Goal: Find specific fact: Find specific fact

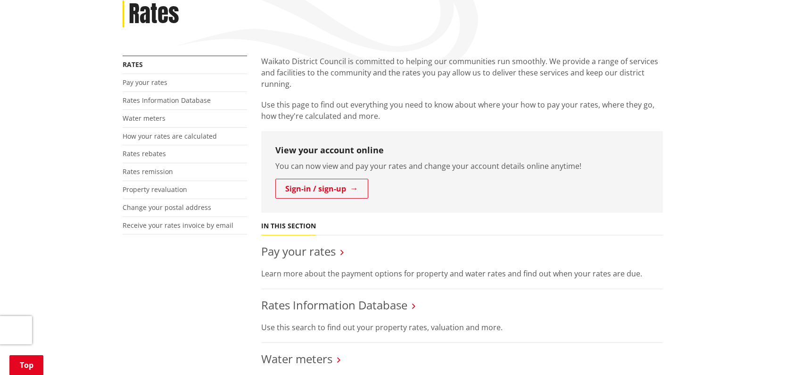
scroll to position [141, 0]
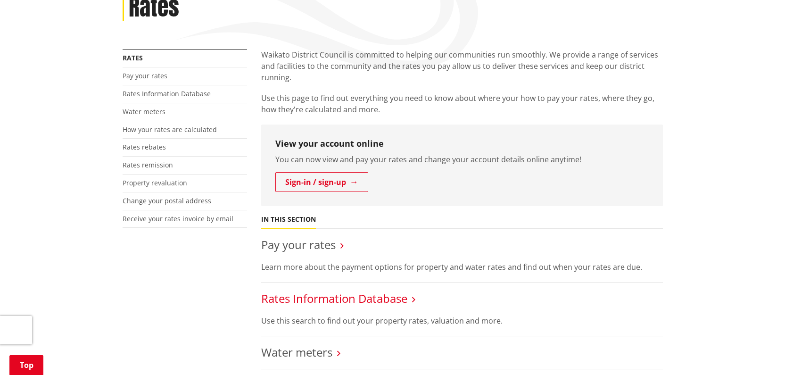
click at [333, 299] on link "Rates Information Database" at bounding box center [334, 298] width 146 height 16
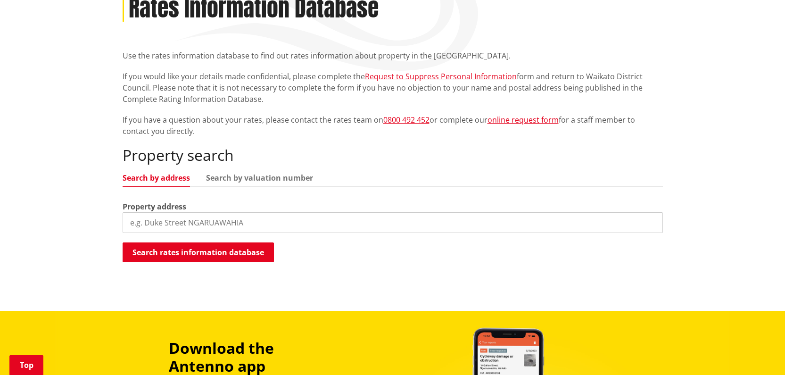
scroll to position [141, 0]
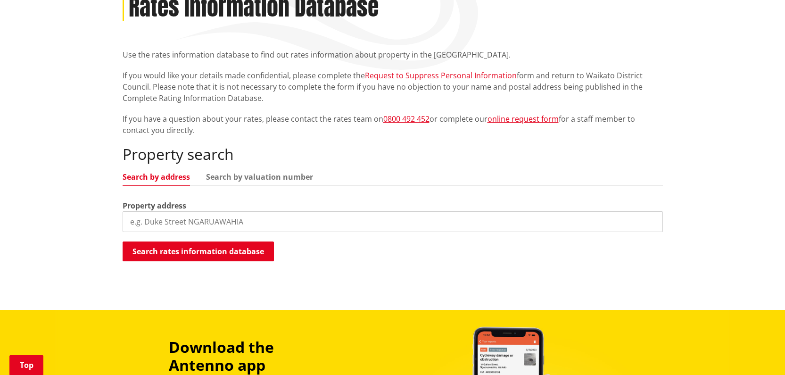
click at [204, 223] on input "search" at bounding box center [393, 221] width 540 height 21
paste input "152 Highway 22 RD 1"
drag, startPoint x: 207, startPoint y: 222, endPoint x: 190, endPoint y: 224, distance: 16.7
click at [190, 224] on input "152 Highway 22 RD 1" at bounding box center [393, 221] width 540 height 21
type input "152 Highway 22"
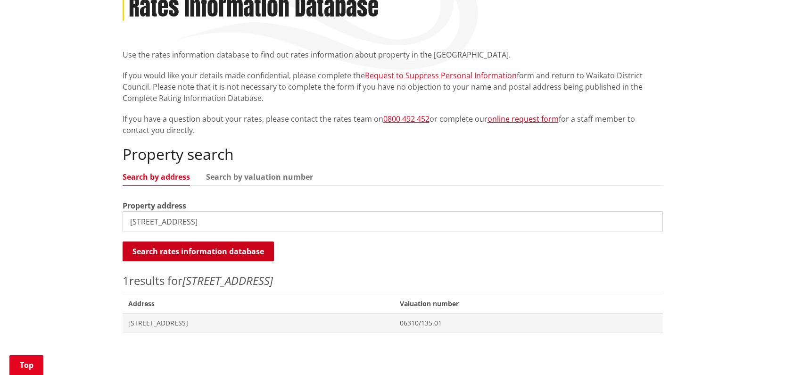
scroll to position [189, 0]
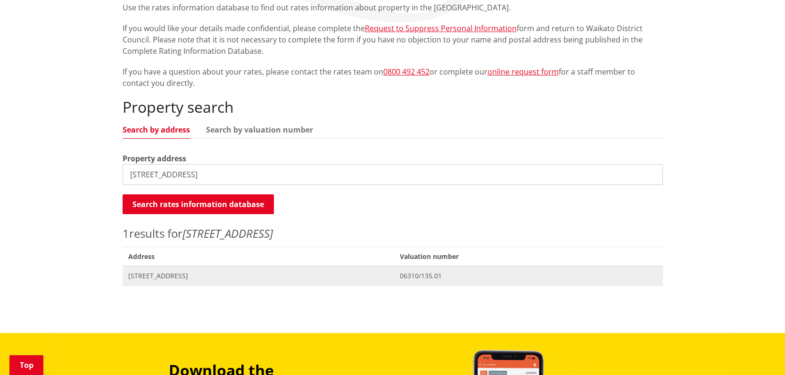
click at [165, 276] on span "152 Highway 22 TUAKAU" at bounding box center [258, 275] width 261 height 9
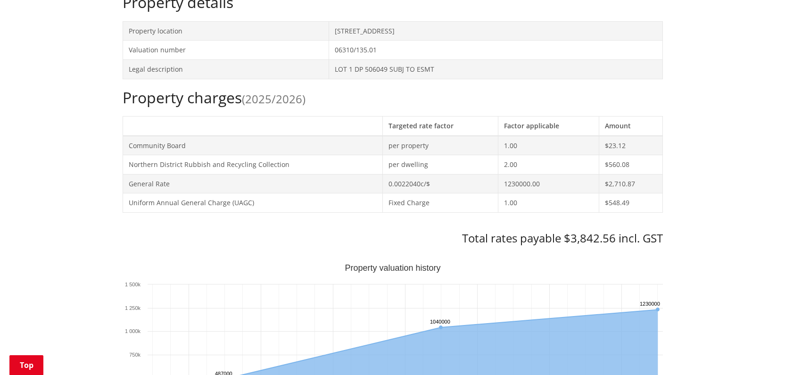
scroll to position [330, 0]
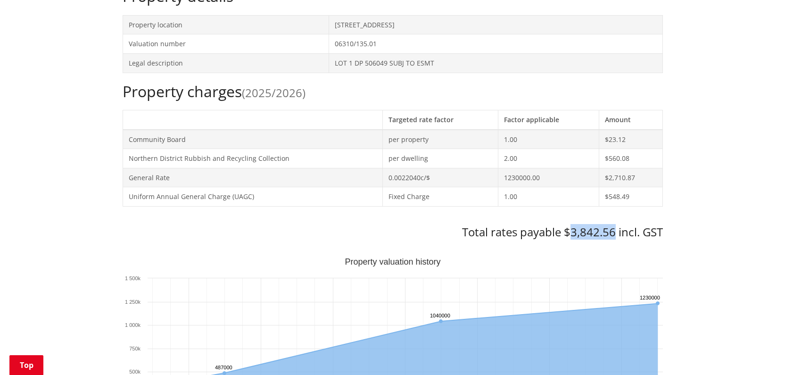
drag, startPoint x: 615, startPoint y: 229, endPoint x: 573, endPoint y: 228, distance: 42.0
click at [573, 228] on h3 "Total rates payable $3,842.56 incl. GST" at bounding box center [393, 232] width 540 height 14
copy h3 "3,842.56"
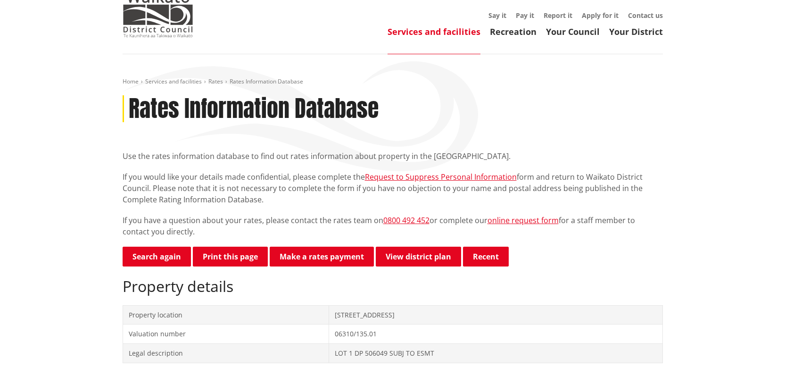
scroll to position [0, 0]
